Goal: Information Seeking & Learning: Learn about a topic

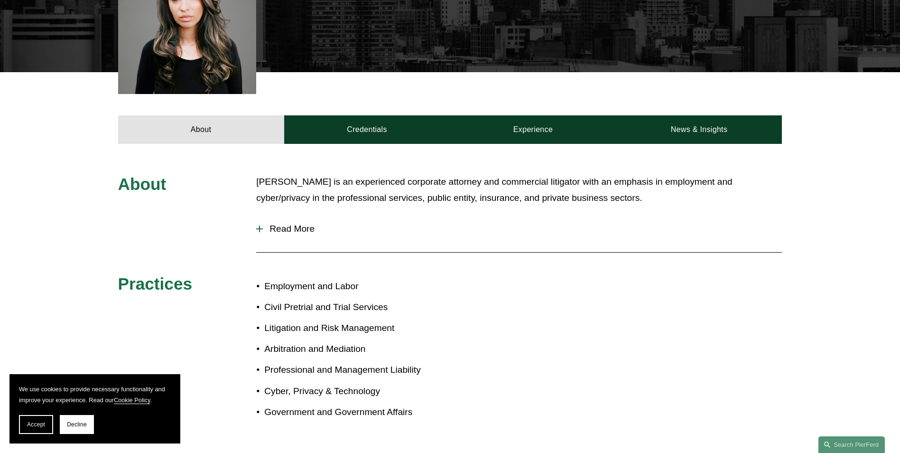
scroll to position [332, 0]
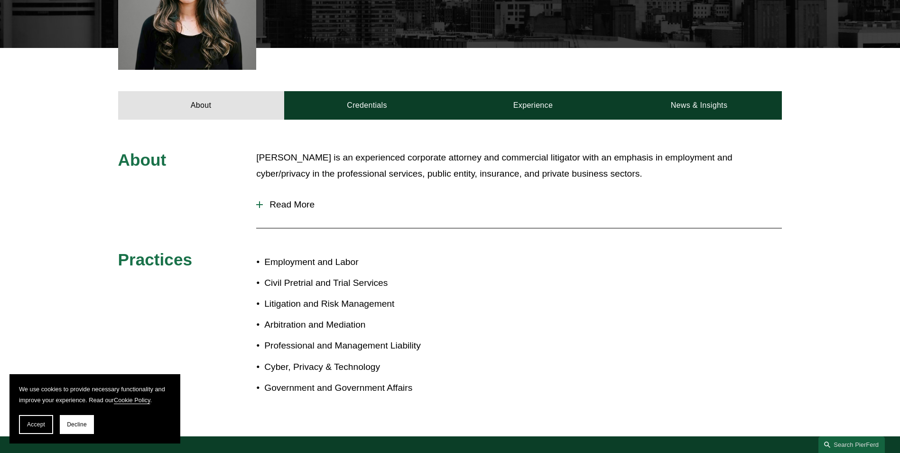
click at [282, 205] on span "Read More" at bounding box center [522, 204] width 519 height 10
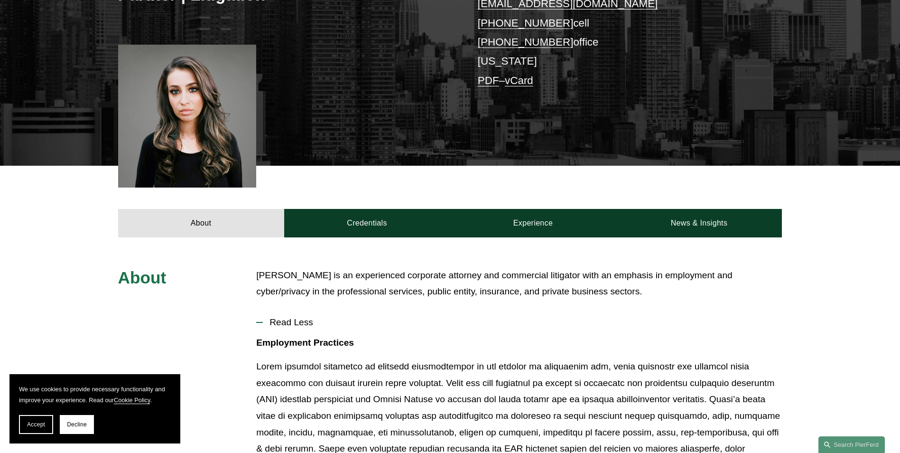
scroll to position [190, 0]
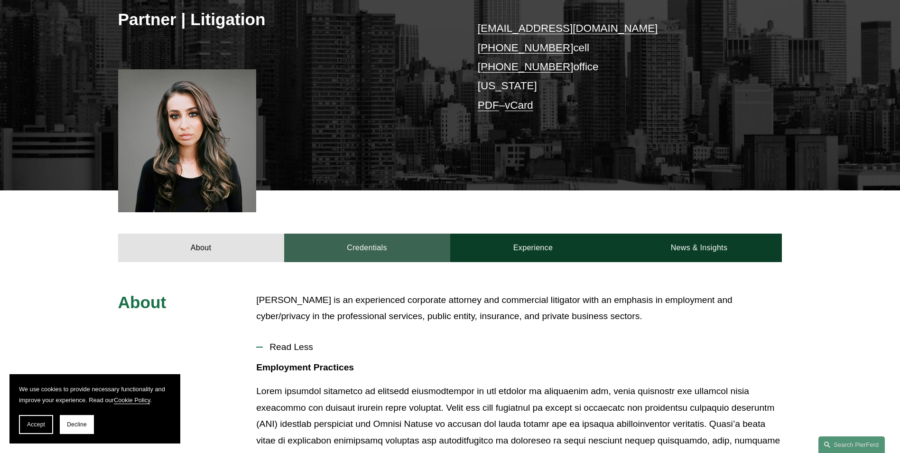
click at [358, 242] on link "Credentials" at bounding box center [367, 247] width 166 height 28
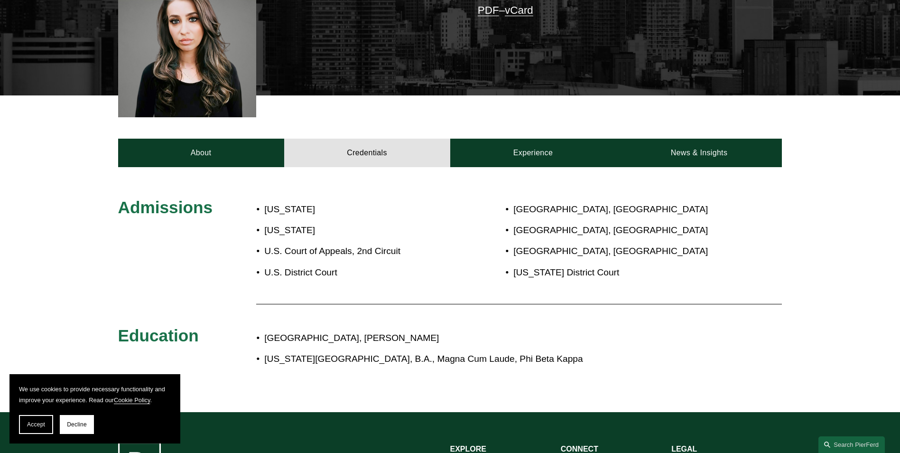
scroll to position [95, 0]
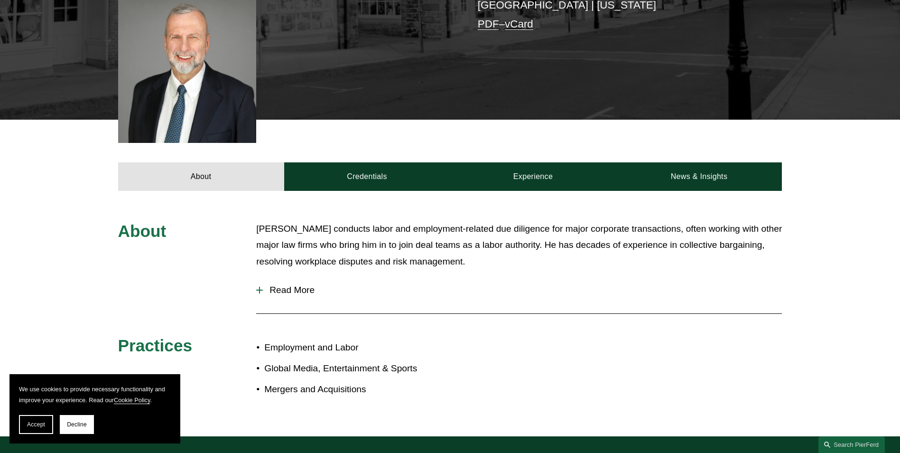
scroll to position [286, 0]
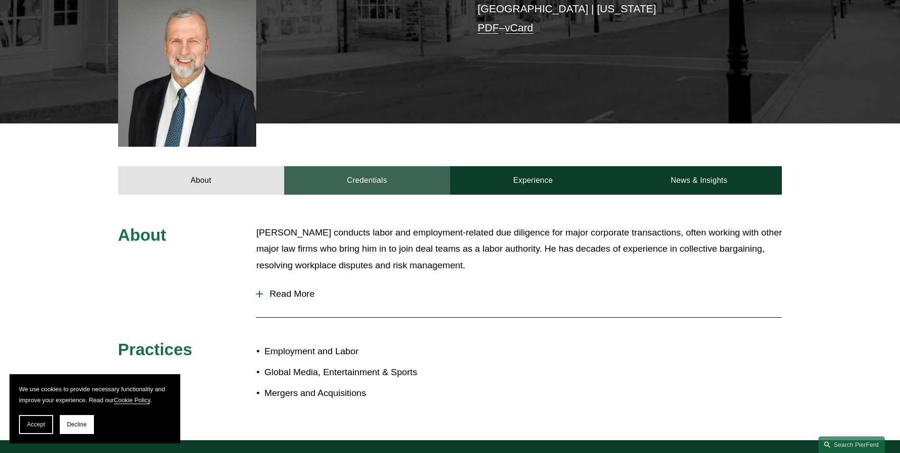
click at [368, 166] on link "Credentials" at bounding box center [367, 180] width 166 height 28
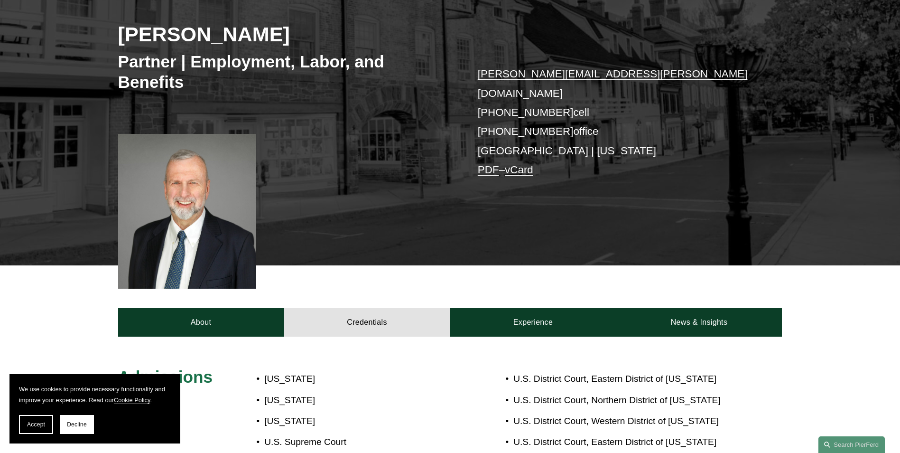
scroll to position [144, 0]
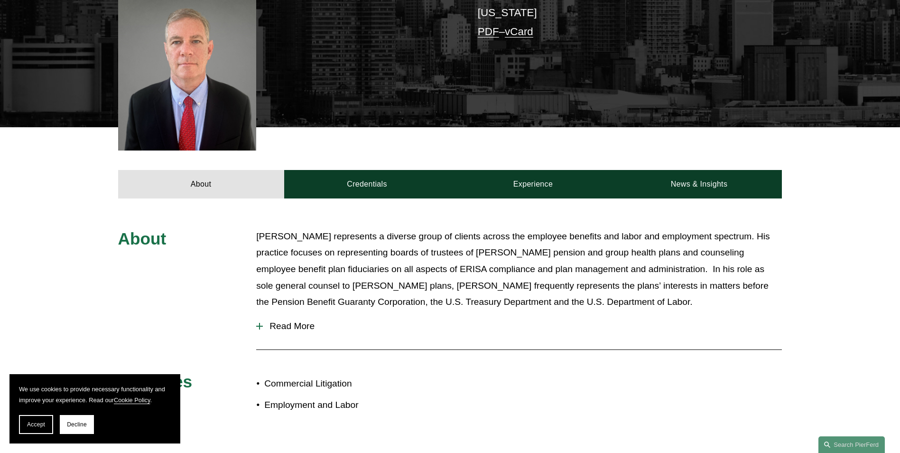
scroll to position [285, 0]
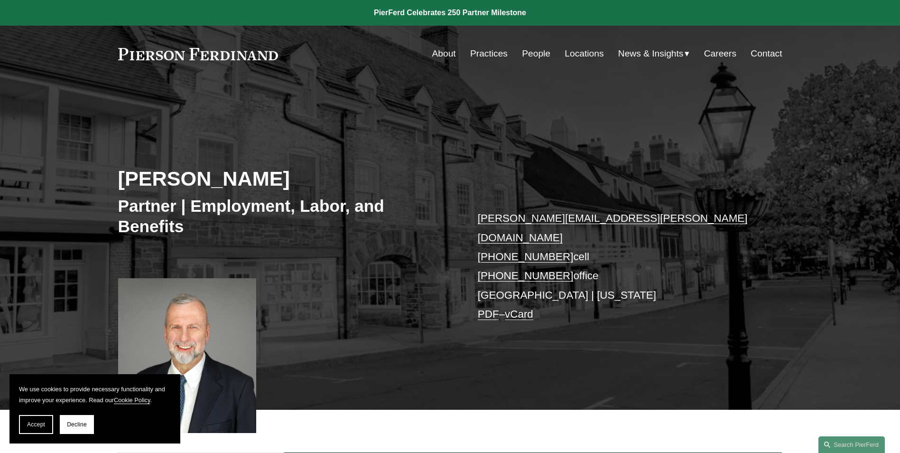
scroll to position [144, 0]
